Goal: Task Accomplishment & Management: Manage account settings

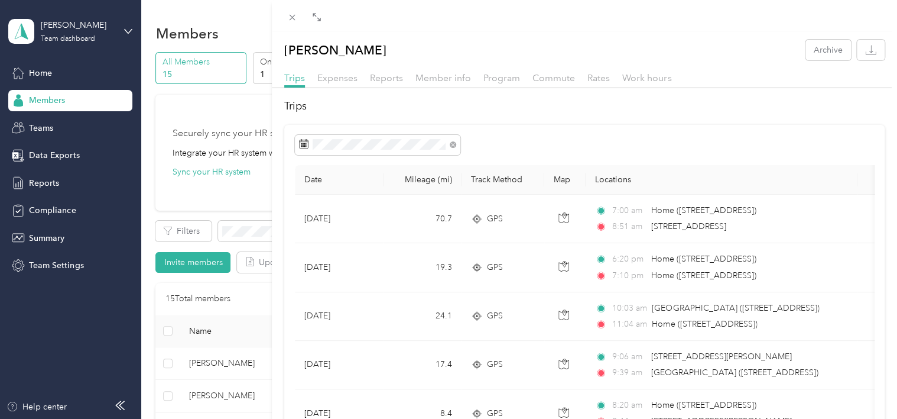
scroll to position [296, 0]
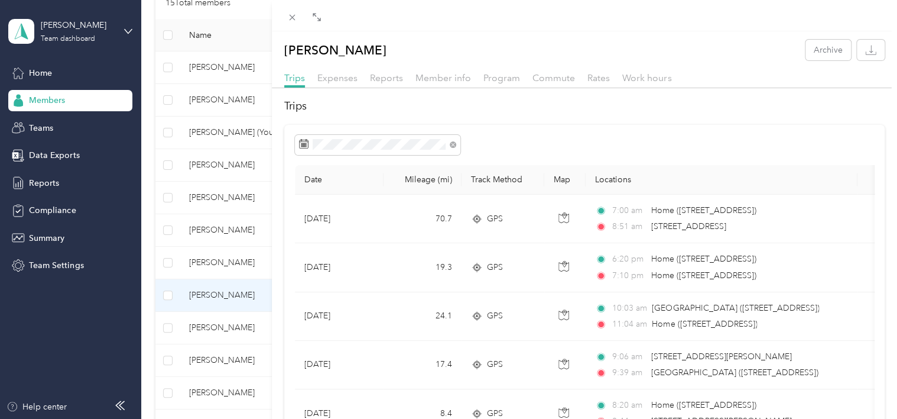
click at [203, 167] on div "[PERSON_NAME] Archive Trips Expenses Reports Member info Program Commute Rates …" at bounding box center [448, 209] width 897 height 419
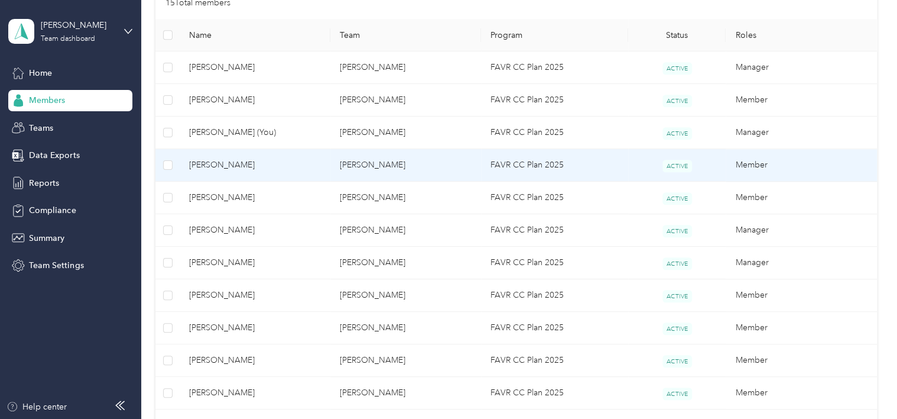
click at [204, 164] on span "[PERSON_NAME]" at bounding box center [255, 164] width 132 height 13
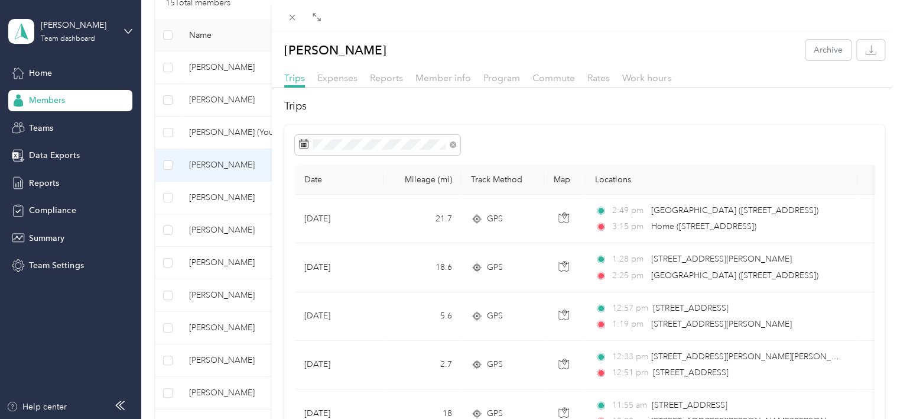
click at [223, 294] on div "[PERSON_NAME] Archive Trips Expenses Reports Member info Program Commute Rates …" at bounding box center [448, 209] width 897 height 419
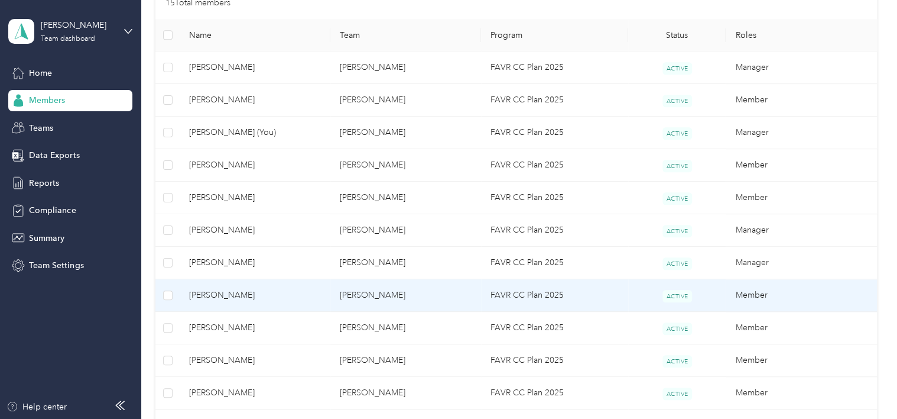
click at [223, 294] on span "[PERSON_NAME]" at bounding box center [255, 294] width 132 height 13
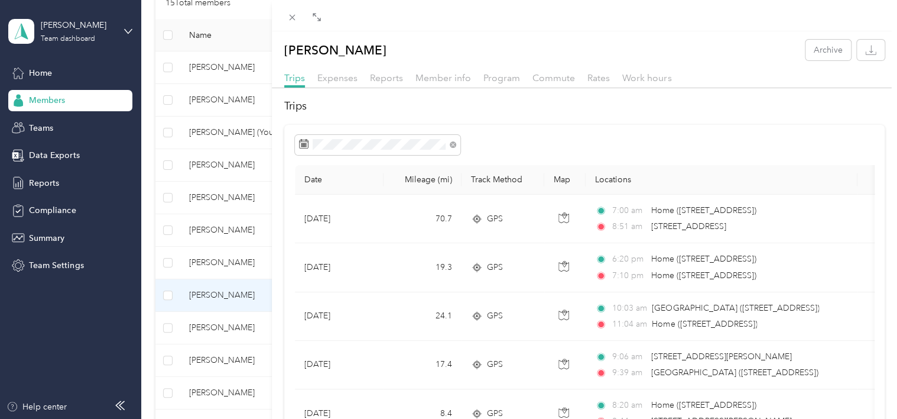
click at [466, 102] on h2 "Trips" at bounding box center [584, 106] width 601 height 16
click at [200, 132] on div "[PERSON_NAME] Archive Trips Expenses Reports Member info Program Commute Rates …" at bounding box center [448, 209] width 897 height 419
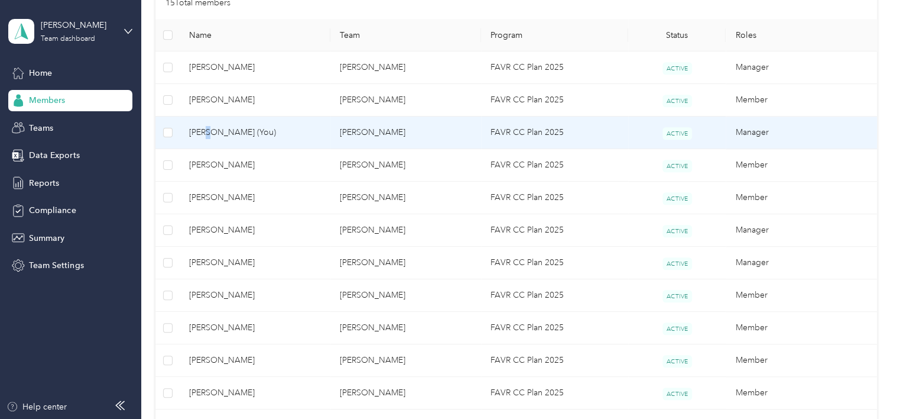
click at [208, 132] on span "[PERSON_NAME] (You)" at bounding box center [255, 132] width 132 height 13
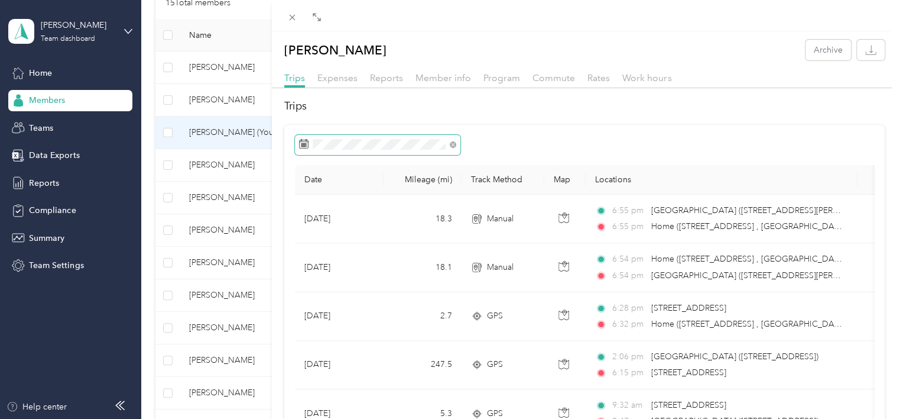
click at [301, 142] on icon at bounding box center [303, 143] width 9 height 9
click at [381, 78] on span "Reports" at bounding box center [386, 77] width 33 height 11
